Goal: Task Accomplishment & Management: Complete application form

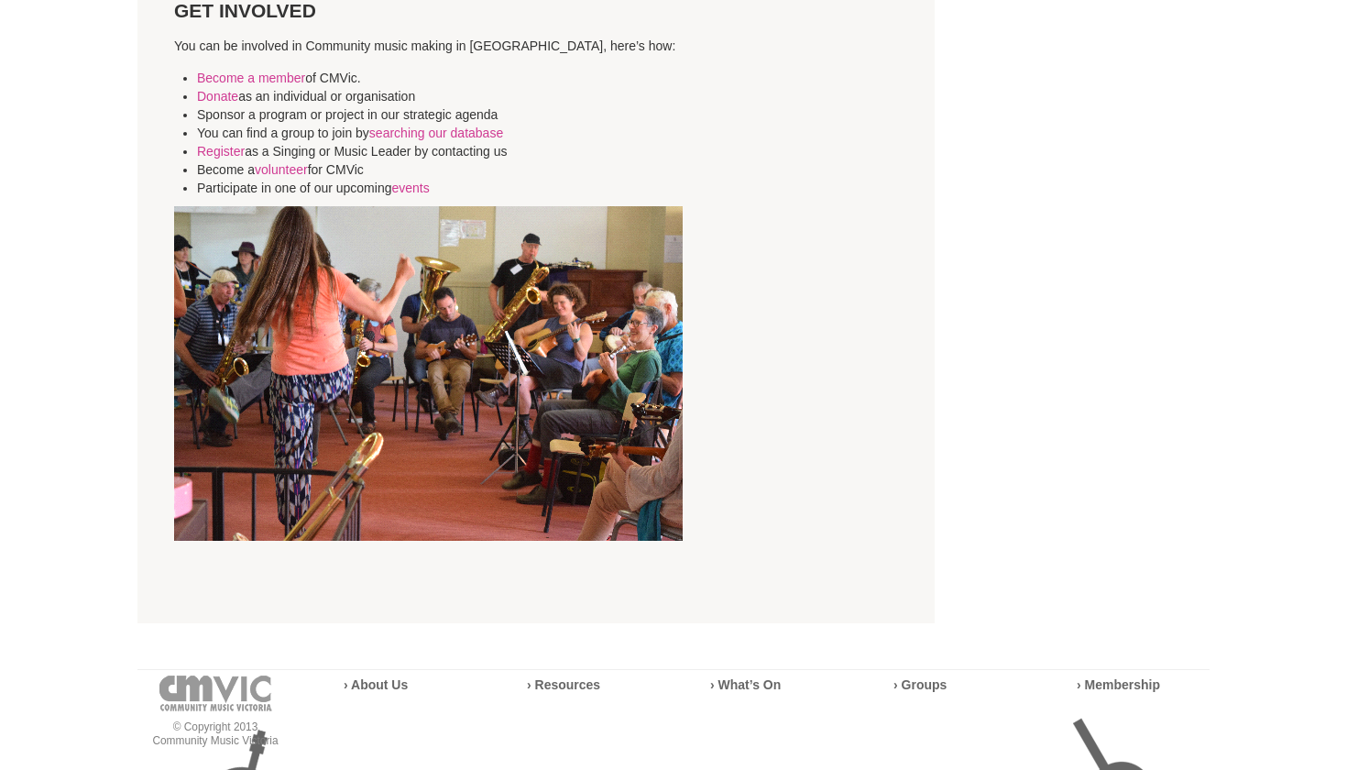
scroll to position [4795, 0]
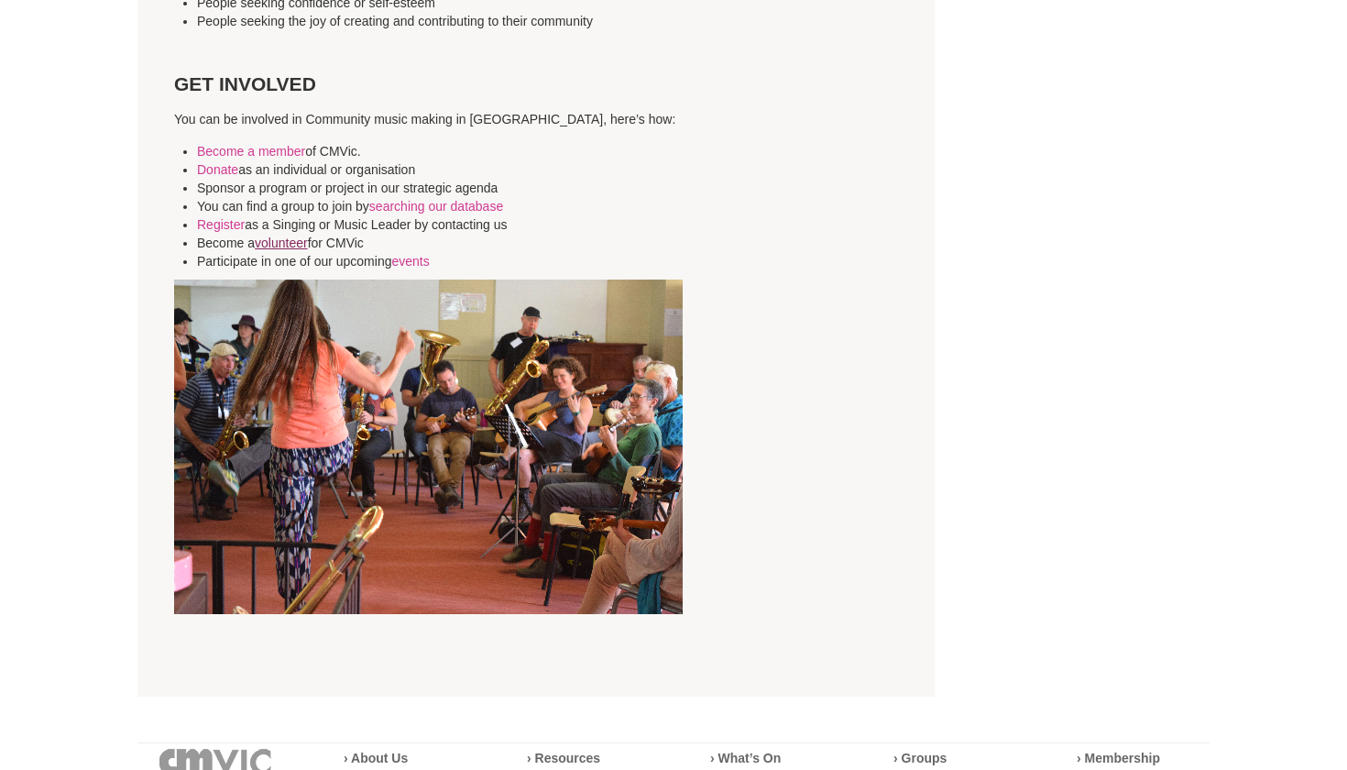
click at [306, 235] on link "volunteer" at bounding box center [281, 242] width 53 height 15
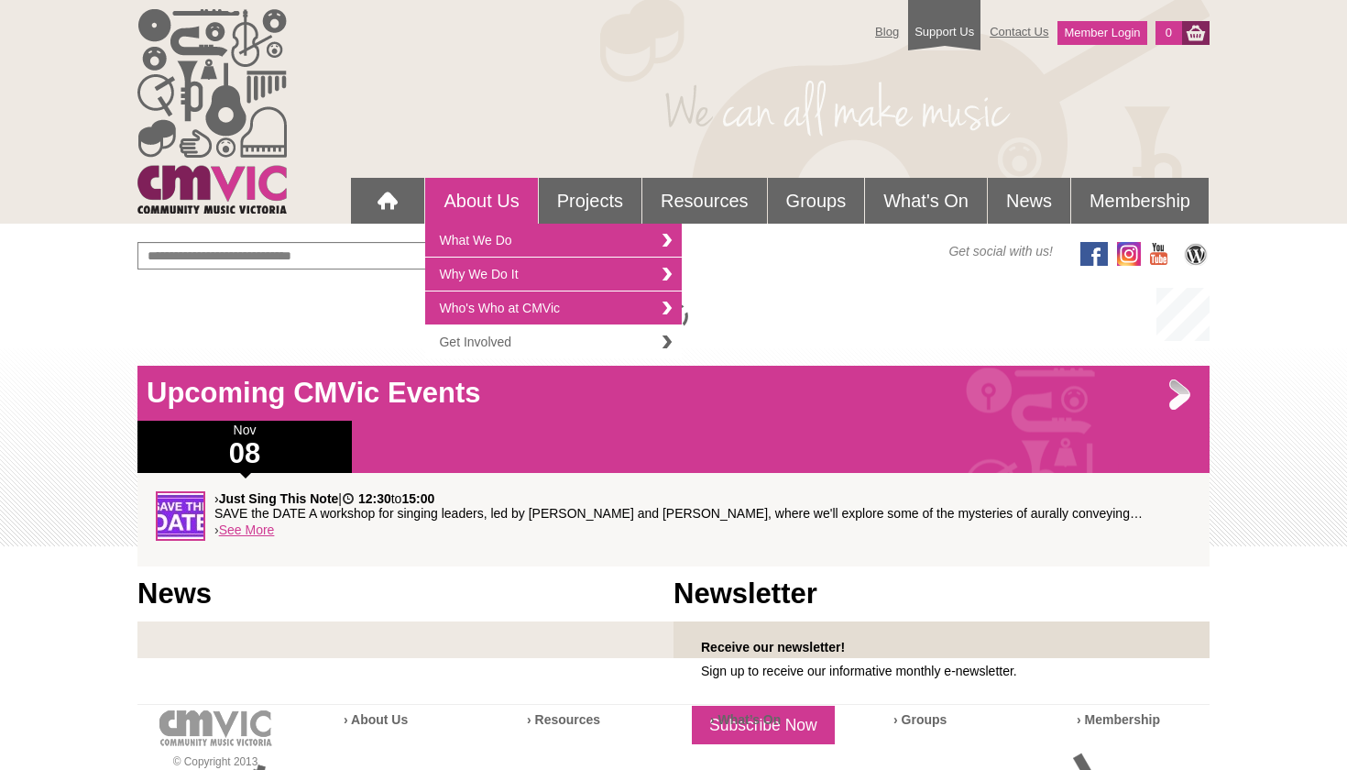
click at [500, 332] on link "Get Involved" at bounding box center [553, 341] width 257 height 33
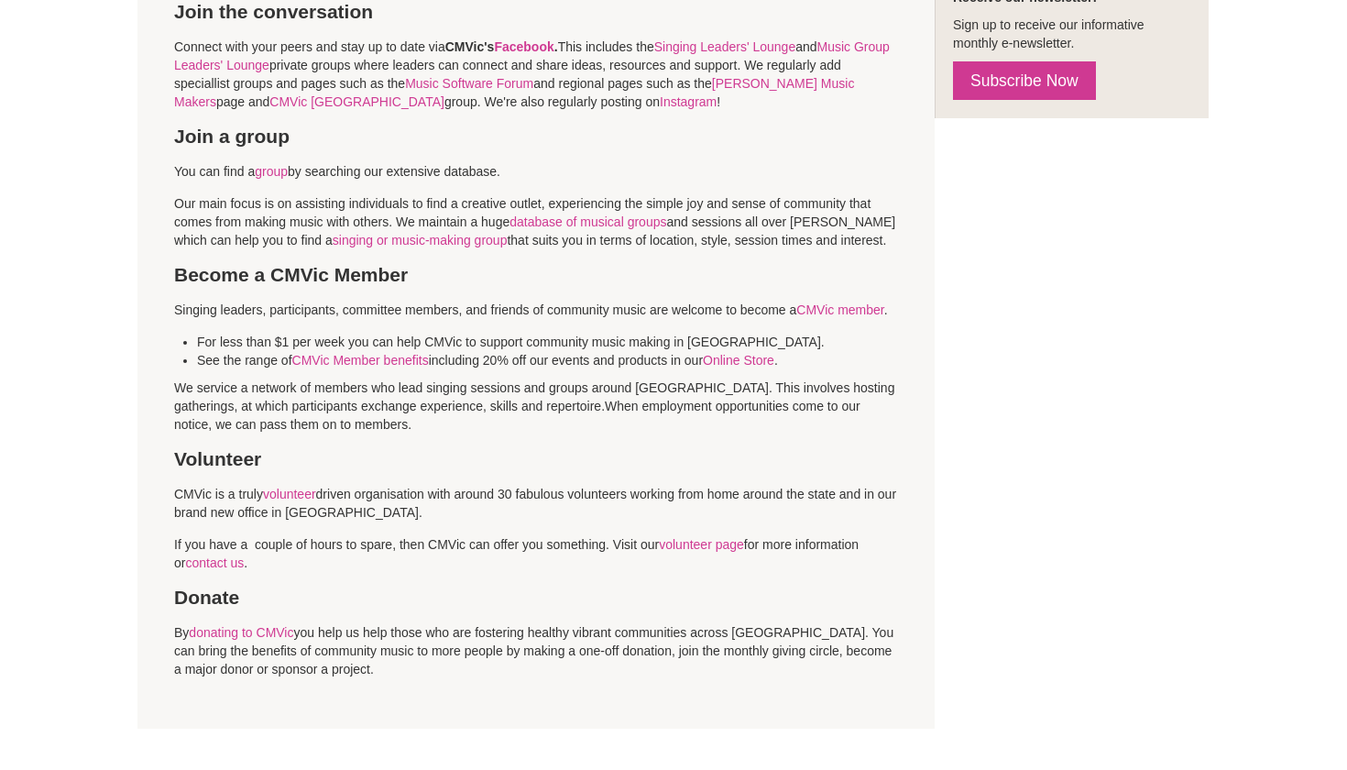
scroll to position [657, 0]
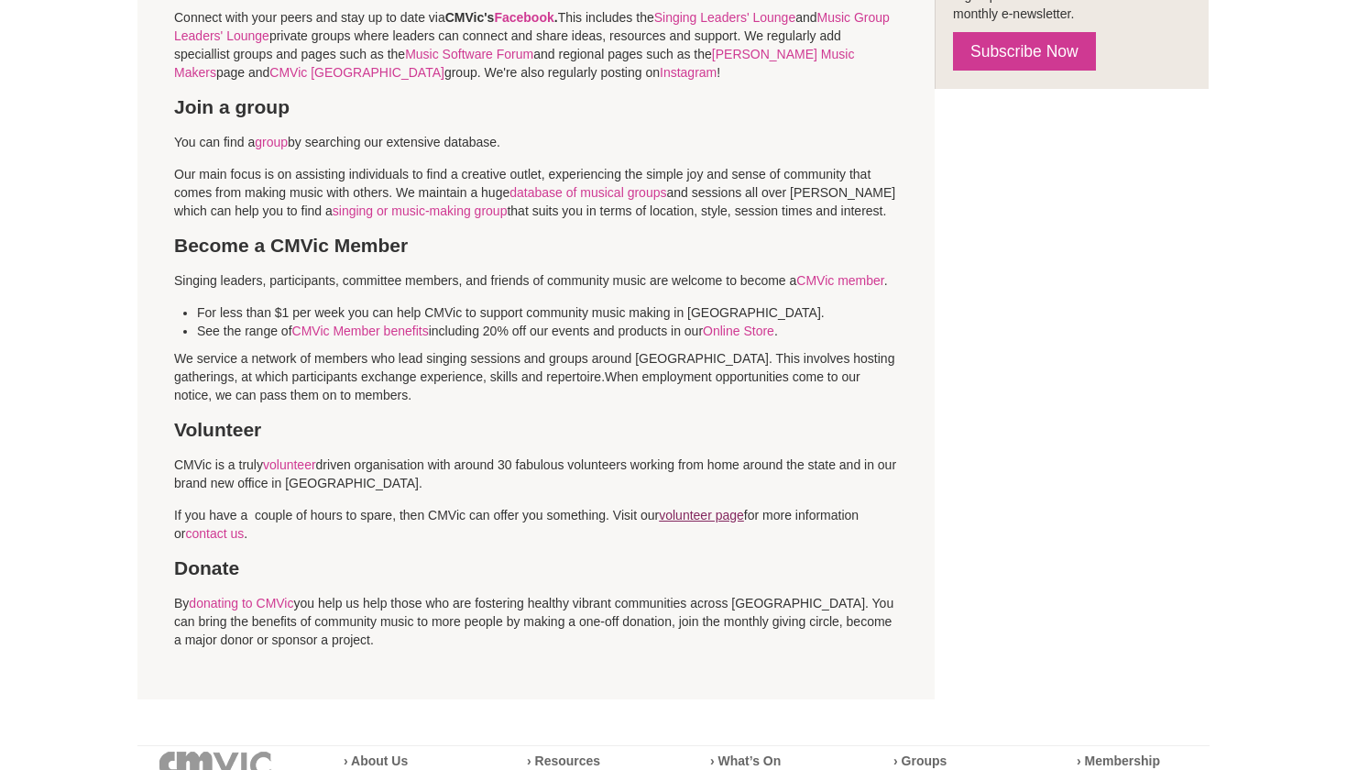
click at [702, 522] on link "volunteer page" at bounding box center [701, 515] width 85 height 15
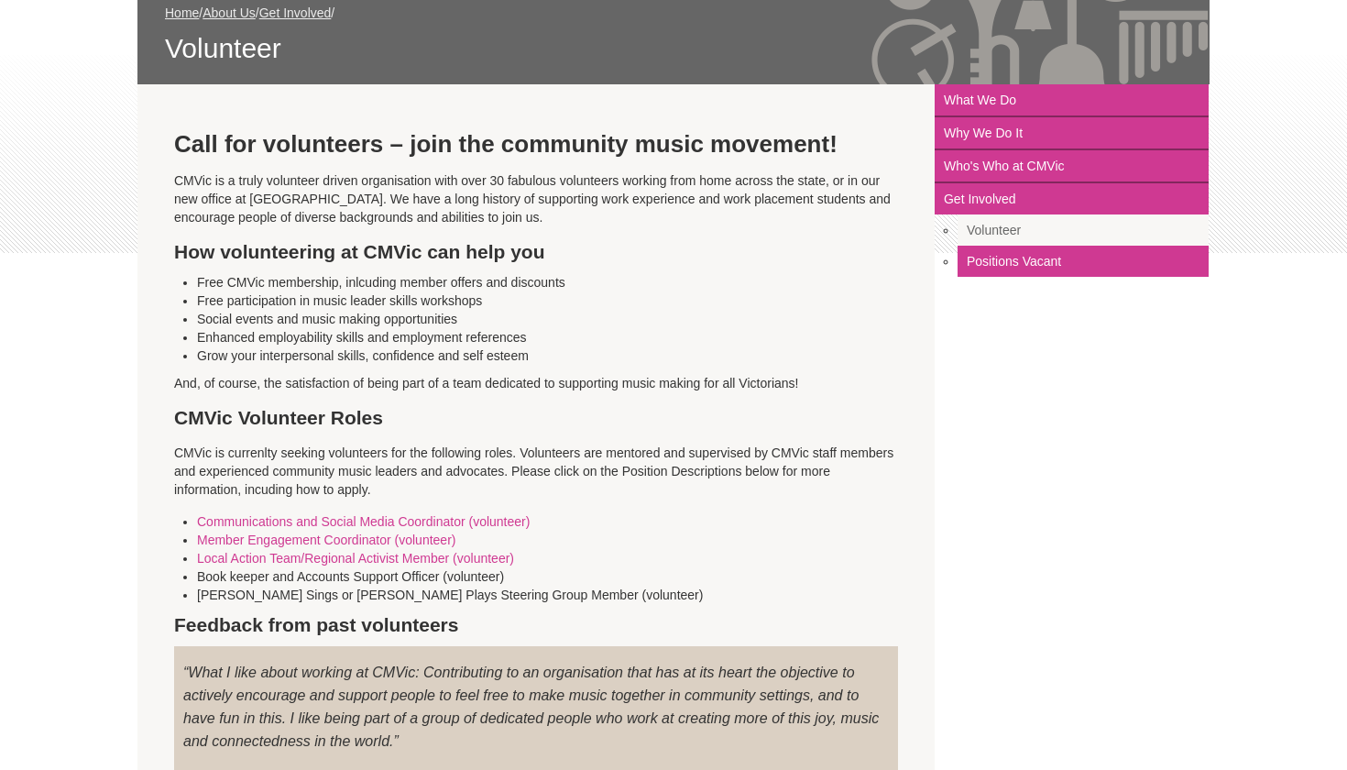
scroll to position [324, 0]
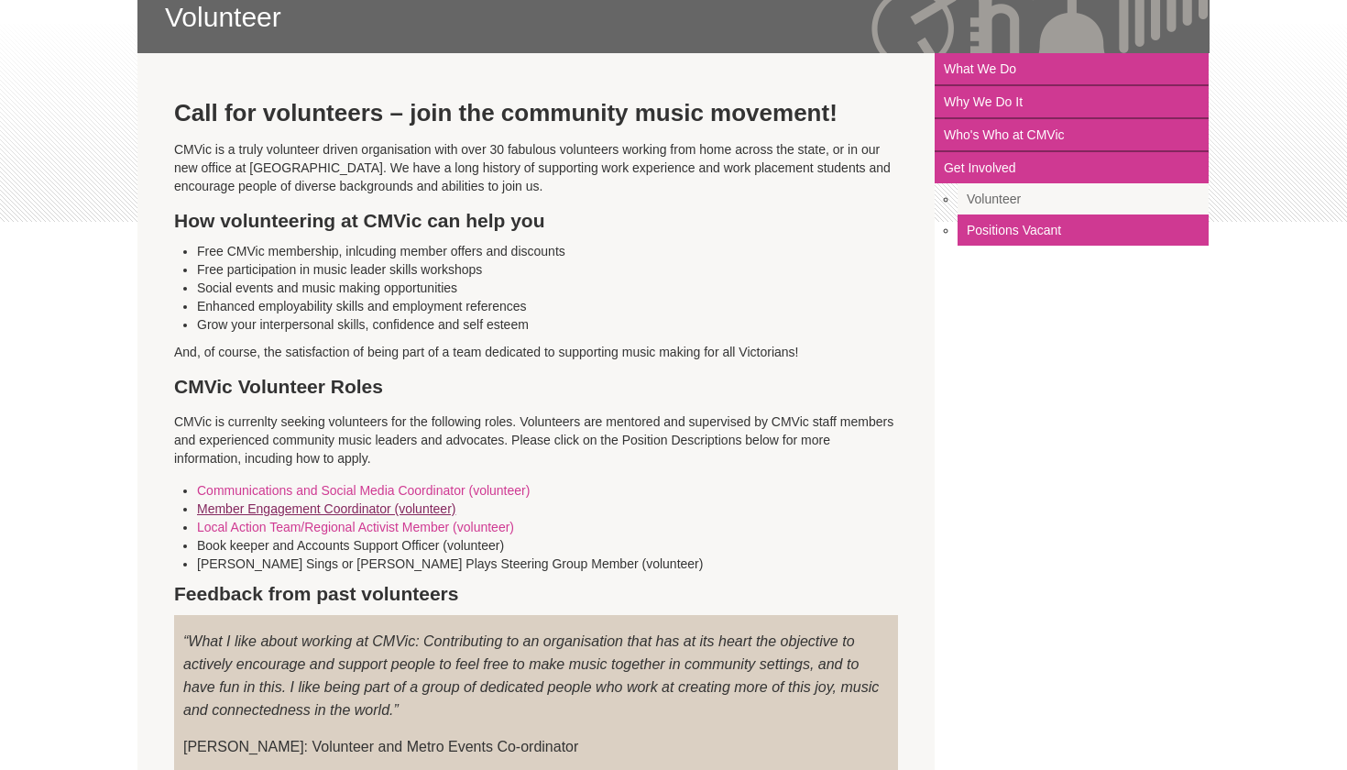
click at [443, 507] on link "Member Engagement Coordinator (volunteer)" at bounding box center [326, 508] width 258 height 15
